Goal: Information Seeking & Learning: Learn about a topic

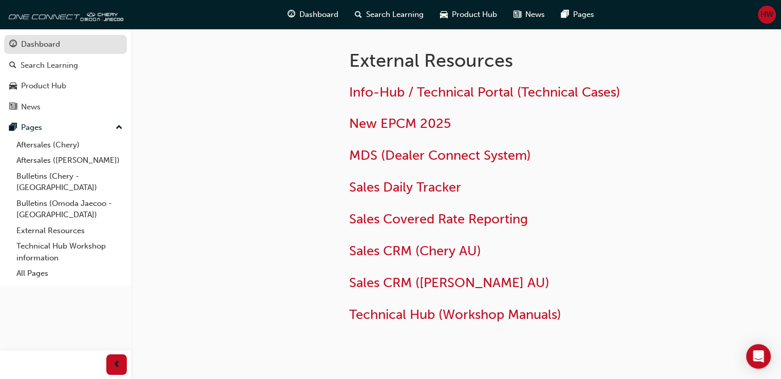
click at [70, 50] on div "Dashboard" at bounding box center [65, 44] width 112 height 13
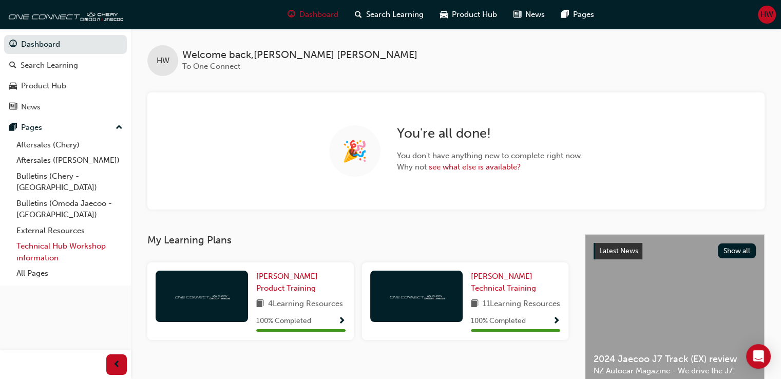
click at [85, 245] on link "Technical Hub Workshop information" at bounding box center [69, 251] width 114 height 27
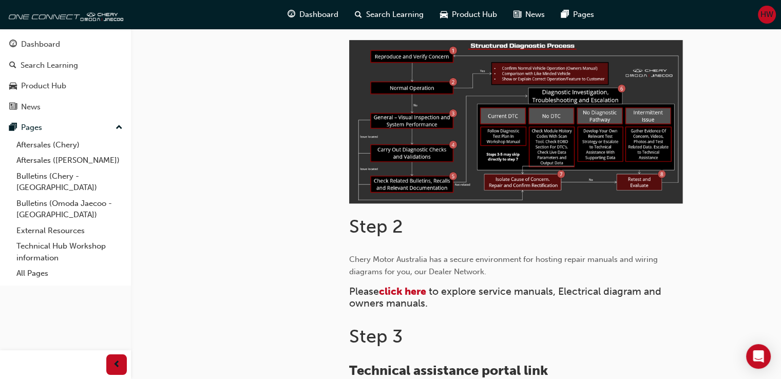
scroll to position [283, 0]
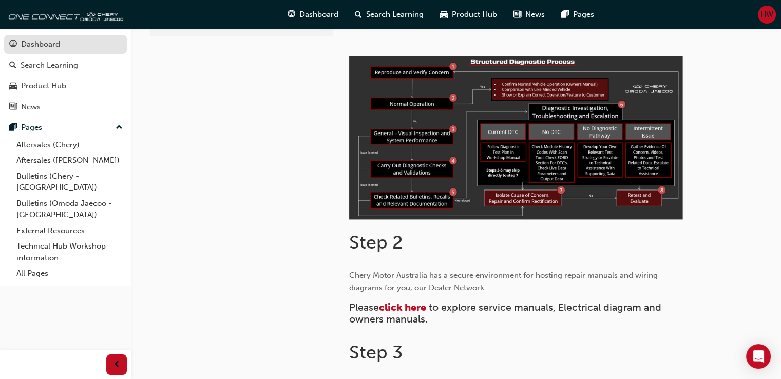
click at [66, 50] on div "Dashboard" at bounding box center [65, 44] width 112 height 13
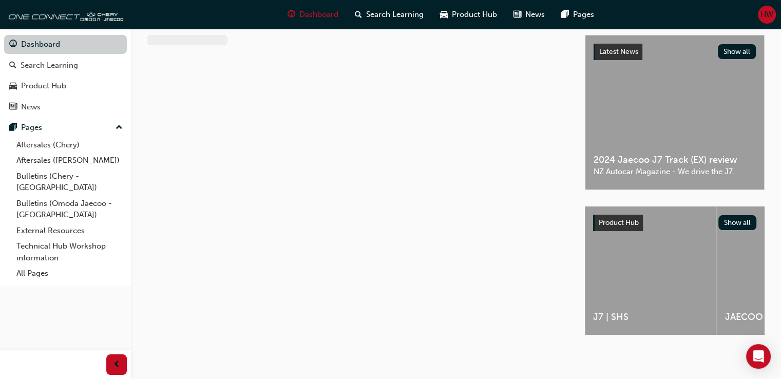
scroll to position [203, 0]
